Goal: Transaction & Acquisition: Download file/media

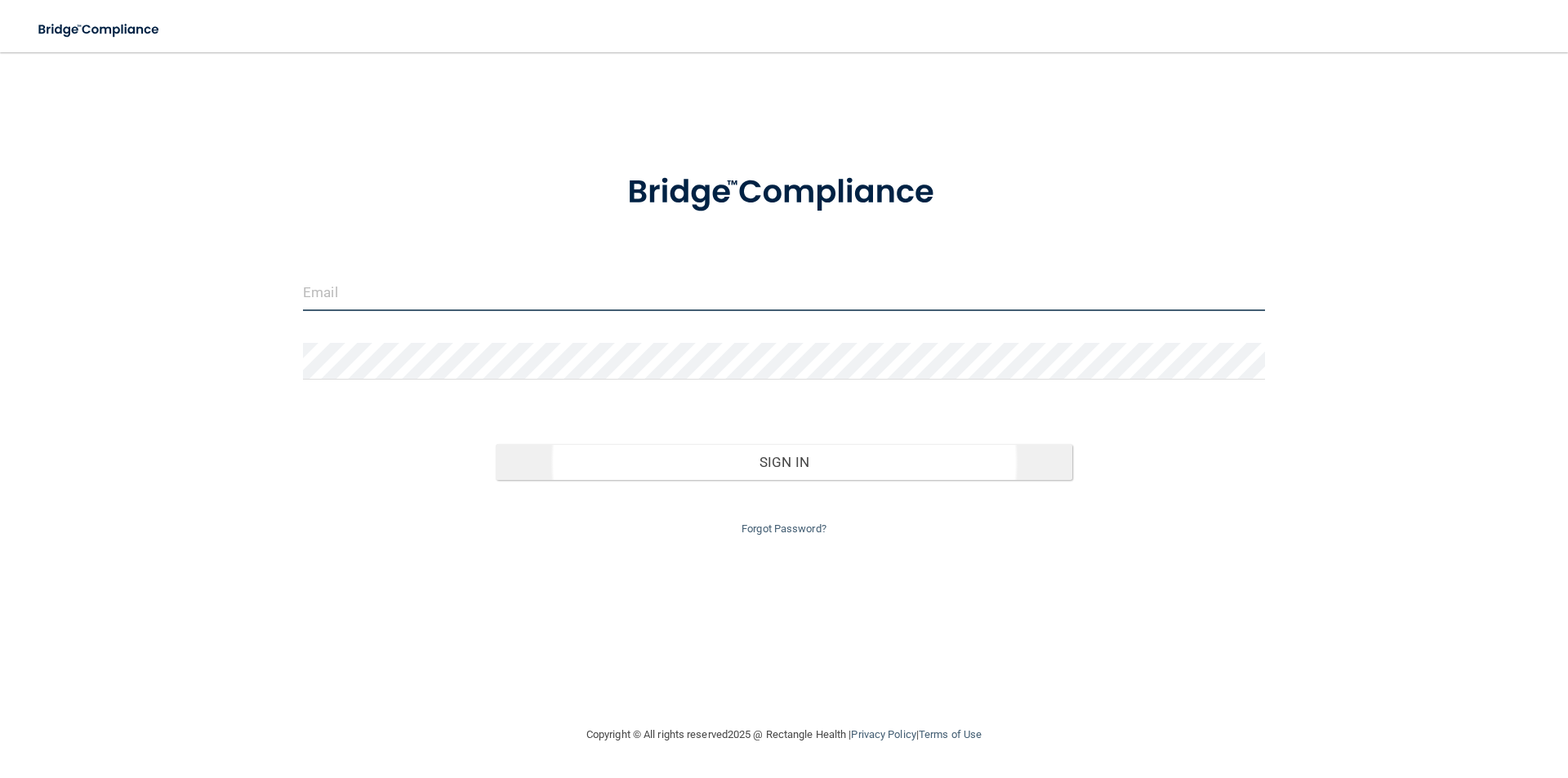
type input "[EMAIL_ADDRESS][DOMAIN_NAME]"
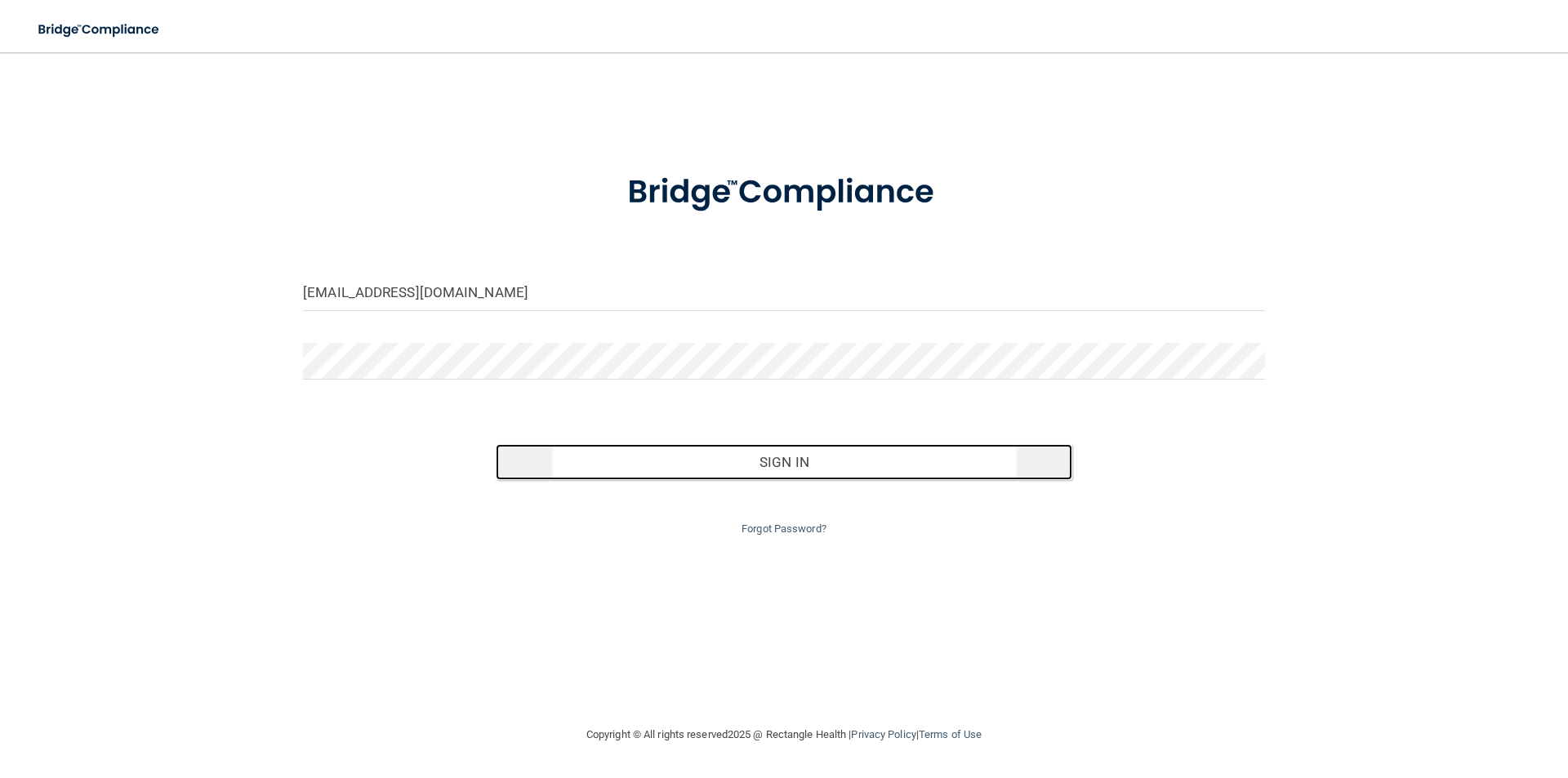
click at [814, 464] on button "Sign In" at bounding box center [785, 462] width 578 height 36
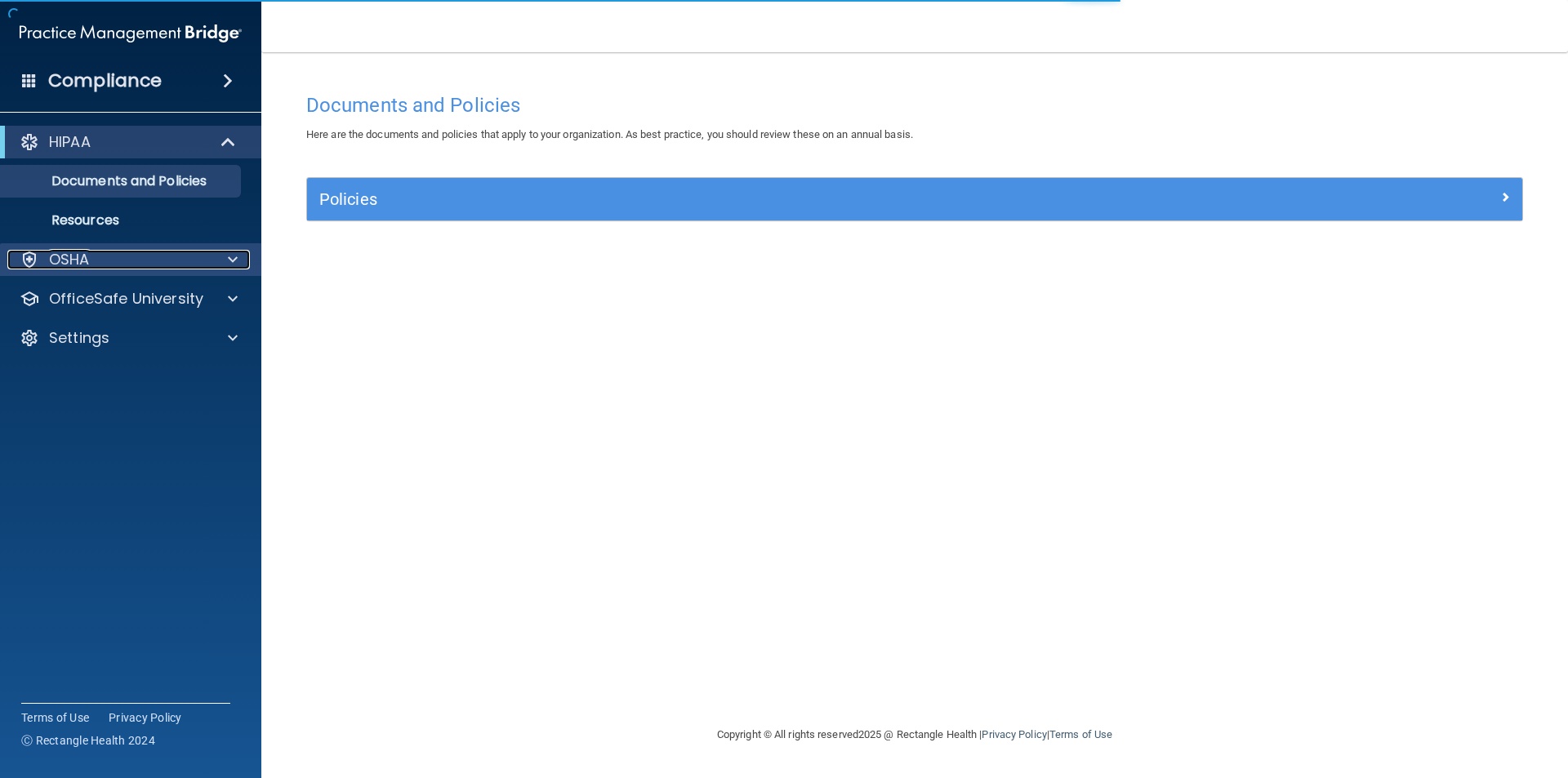
click at [78, 262] on p "OSHA" at bounding box center [69, 260] width 41 height 20
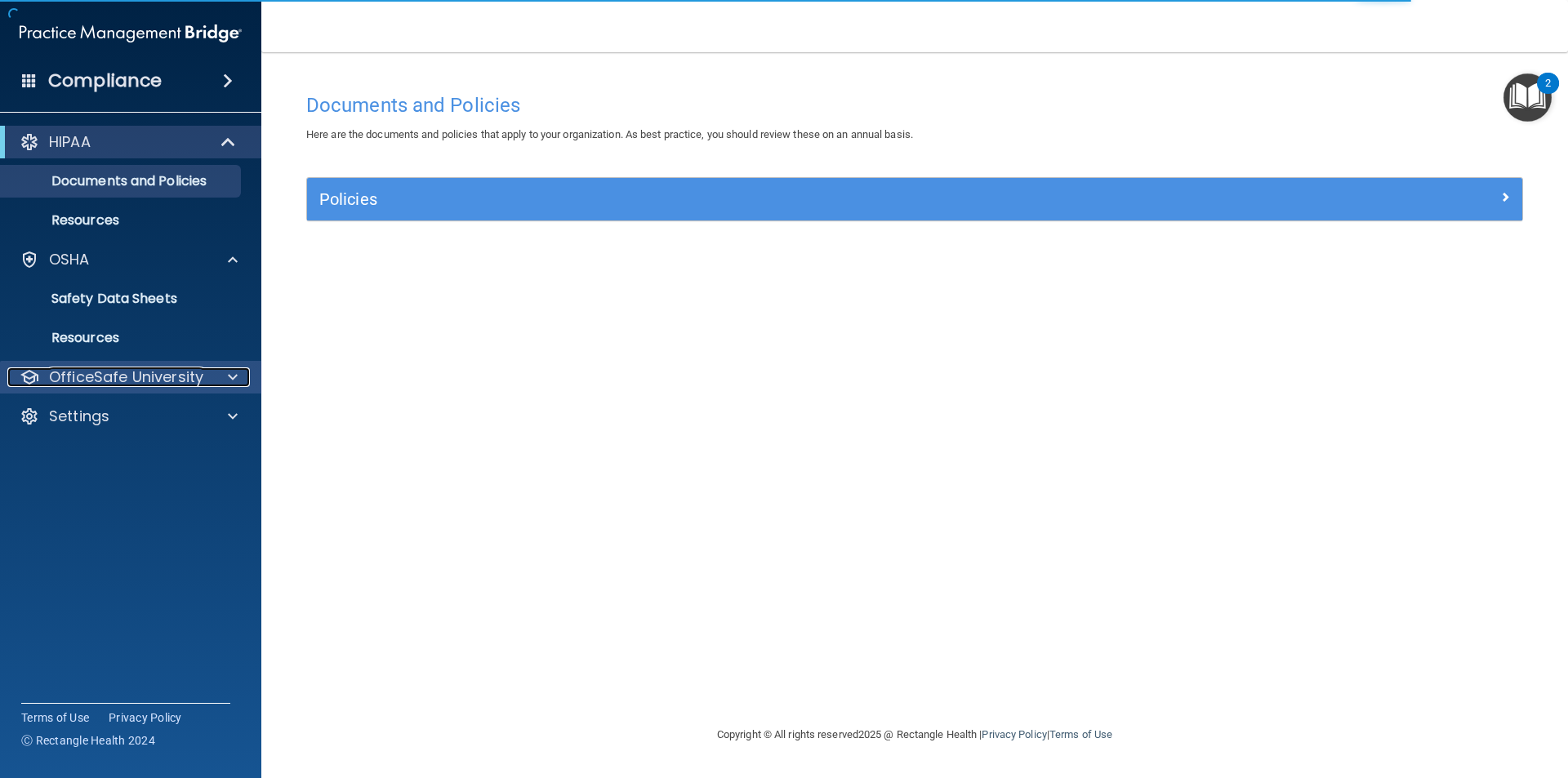
click at [222, 383] on div at bounding box center [230, 378] width 41 height 20
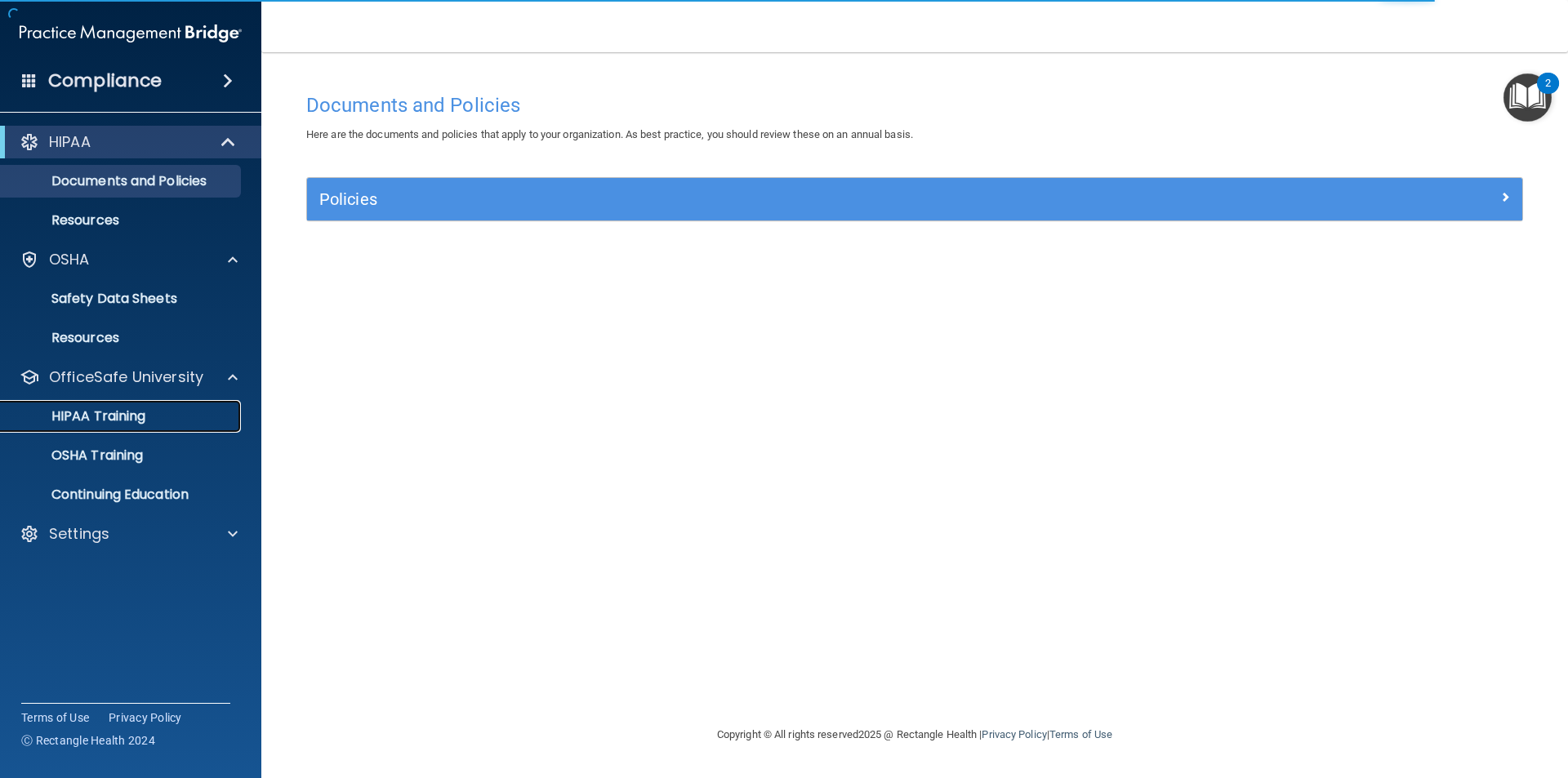
click at [141, 411] on p "HIPAA Training" at bounding box center [78, 417] width 135 height 17
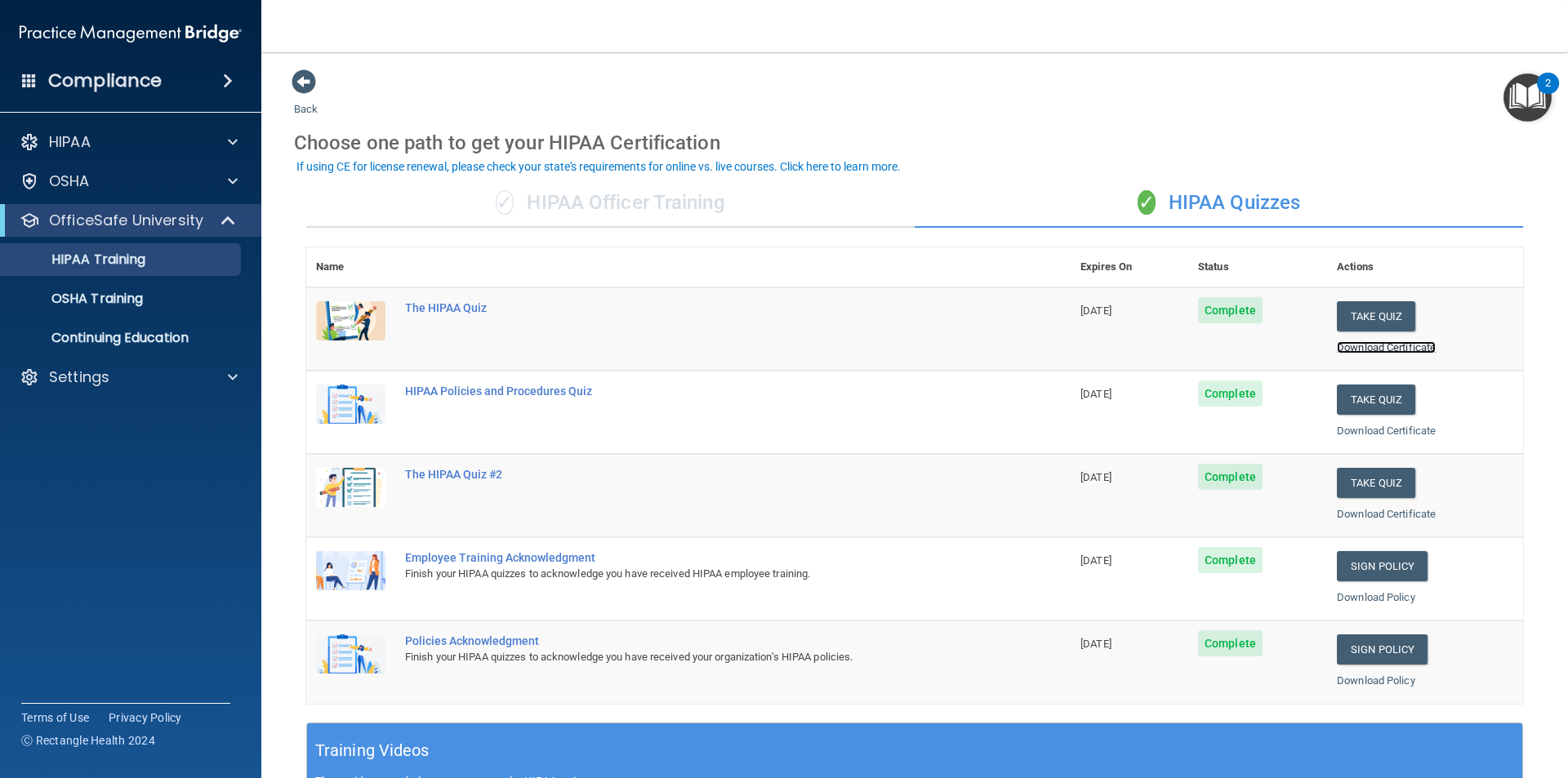
click at [1358, 346] on link "Download Certificate" at bounding box center [1387, 347] width 99 height 12
click at [1388, 434] on link "Download Certificate" at bounding box center [1387, 430] width 99 height 12
click at [1404, 513] on link "Download Certificate" at bounding box center [1387, 513] width 99 height 12
click at [1369, 513] on link "Download Certificate" at bounding box center [1387, 513] width 99 height 12
